Goal: Find specific page/section: Find specific page/section

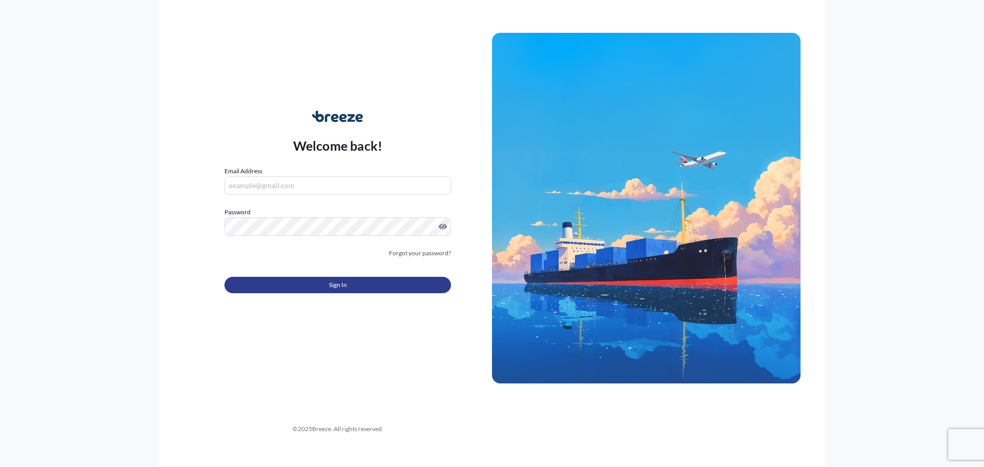
type input "[PERSON_NAME][EMAIL_ADDRESS][DOMAIN_NAME]"
click at [383, 287] on button "Sign In" at bounding box center [337, 285] width 227 height 16
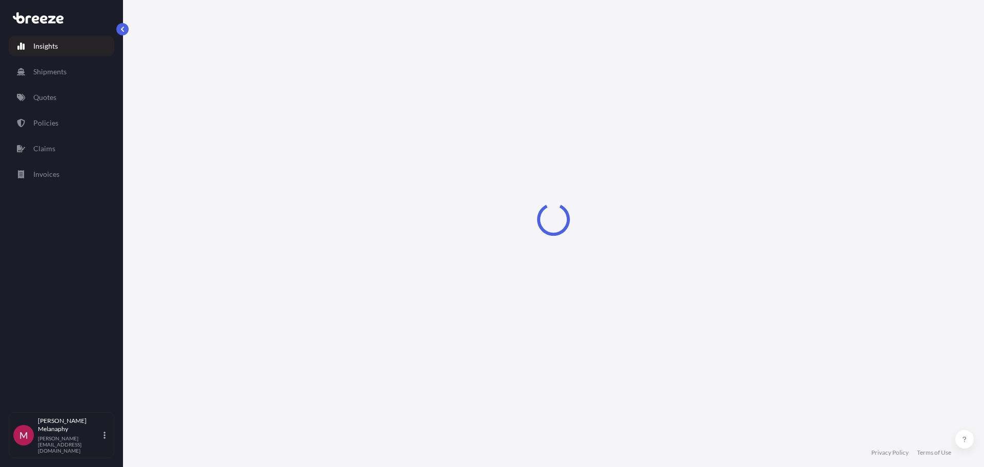
select select "2025"
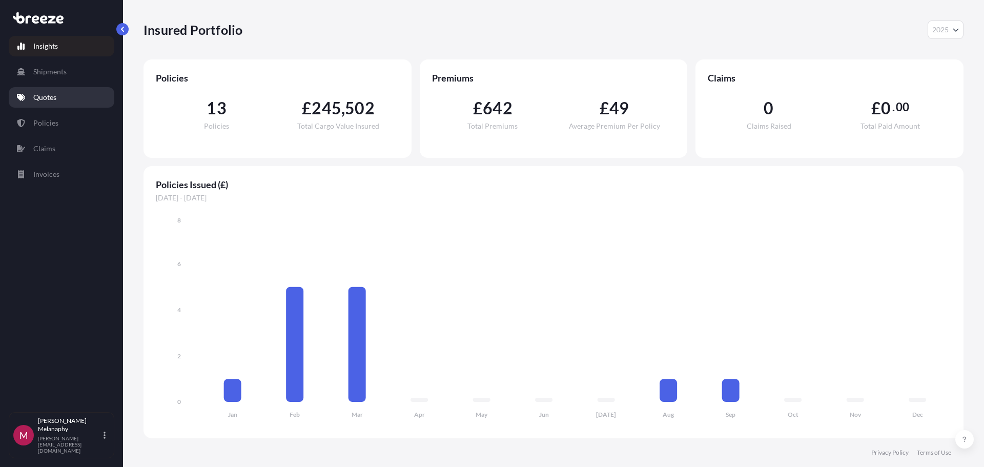
click at [56, 102] on p "Quotes" at bounding box center [44, 97] width 23 height 10
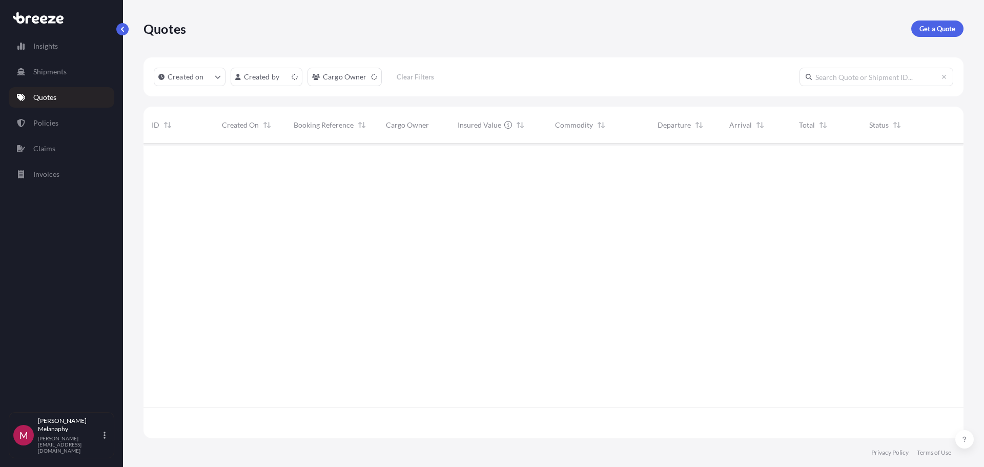
scroll to position [293, 812]
